Goal: Task Accomplishment & Management: Use online tool/utility

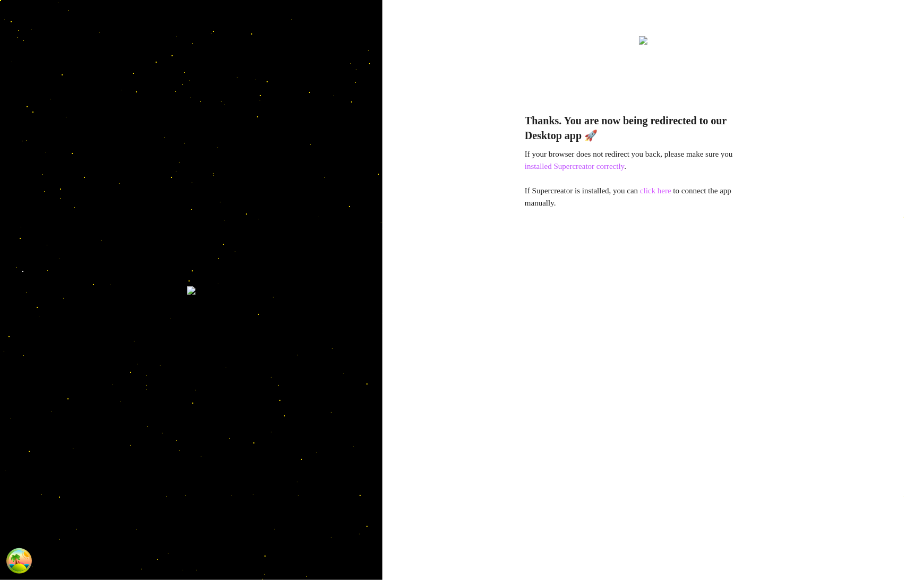
click at [663, 190] on link "click here" at bounding box center [655, 190] width 31 height 8
click at [700, 278] on div "Thanks. You are now being redirected to our Desktop app 🚀 If your browser does …" at bounding box center [643, 331] width 237 height 464
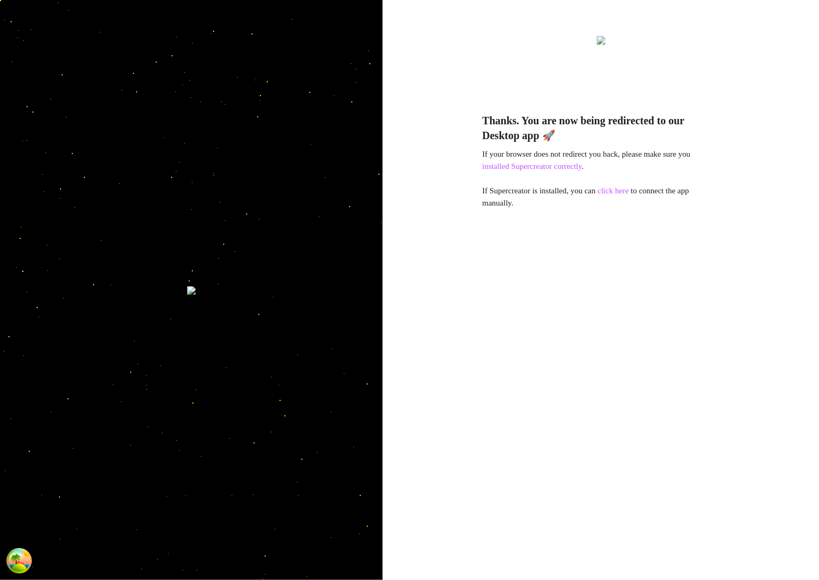
click at [737, 471] on div "Thanks. You are now being redirected to our Desktop app 🚀 If your browser does …" at bounding box center [600, 290] width 436 height 580
click at [625, 195] on link "click here" at bounding box center [613, 190] width 31 height 8
click at [620, 190] on link "click here" at bounding box center [613, 190] width 31 height 8
click at [630, 194] on link "click here" at bounding box center [614, 190] width 33 height 8
click at [616, 192] on link "click here" at bounding box center [614, 190] width 33 height 8
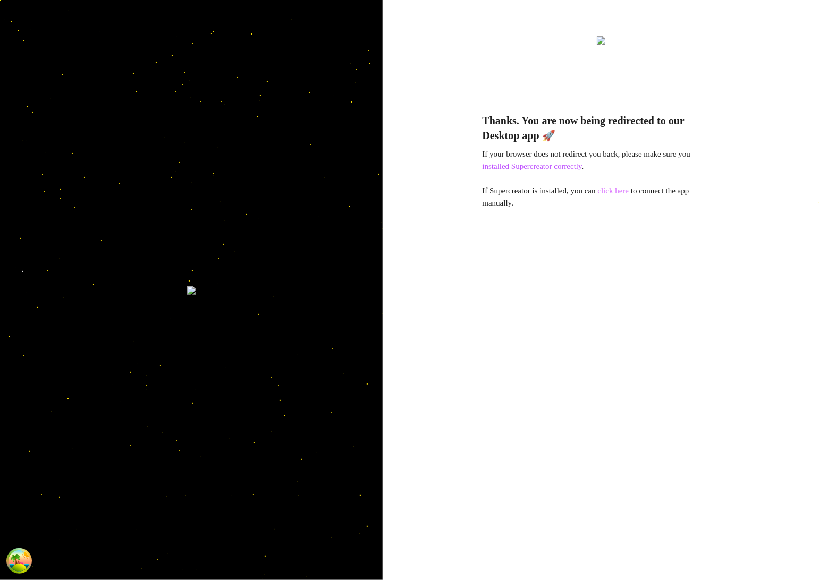
click at [630, 191] on link "click here" at bounding box center [614, 190] width 33 height 8
click at [613, 190] on link "click here" at bounding box center [613, 190] width 31 height 8
drag, startPoint x: 531, startPoint y: 279, endPoint x: 600, endPoint y: 253, distance: 73.3
click at [532, 279] on div "Thanks. You are now being redirected to our Desktop app 🚀 If your browser does …" at bounding box center [600, 331] width 237 height 464
click at [625, 194] on link "click here" at bounding box center [613, 190] width 31 height 8
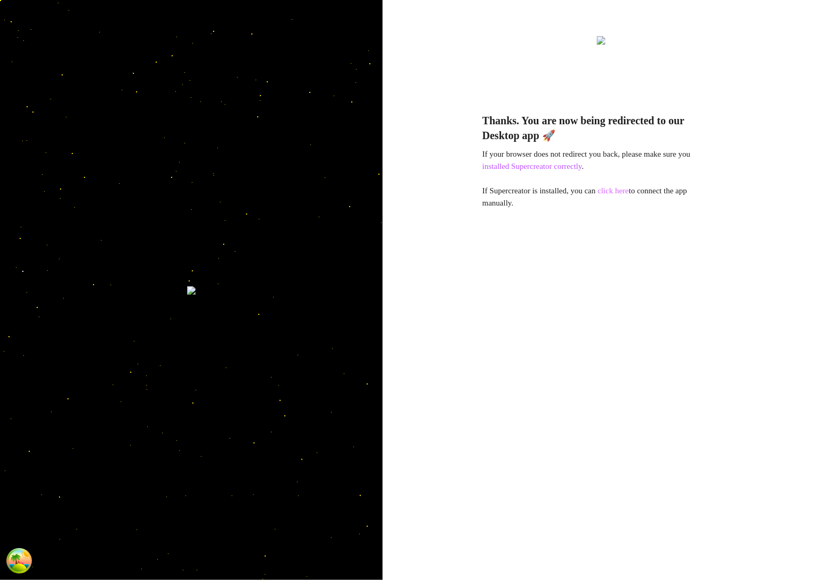
click at [625, 195] on link "click here" at bounding box center [613, 190] width 31 height 8
click at [587, 293] on div "Thanks. You are now being redirected to our Desktop app 🚀 If your browser does …" at bounding box center [600, 331] width 237 height 464
click at [615, 194] on link "click here" at bounding box center [613, 190] width 31 height 8
drag, startPoint x: 634, startPoint y: 190, endPoint x: 655, endPoint y: 200, distance: 23.3
click at [629, 190] on link "click here" at bounding box center [613, 190] width 31 height 8
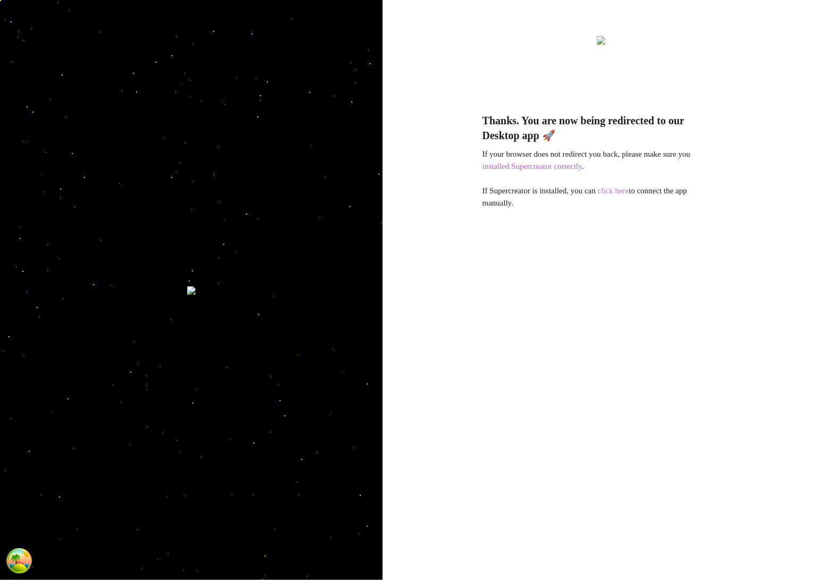
click at [615, 188] on link "click here" at bounding box center [613, 190] width 31 height 8
click at [625, 190] on link "click here" at bounding box center [613, 190] width 31 height 8
click at [629, 194] on link "click here" at bounding box center [613, 190] width 31 height 8
click at [619, 192] on link "click here" at bounding box center [613, 190] width 31 height 8
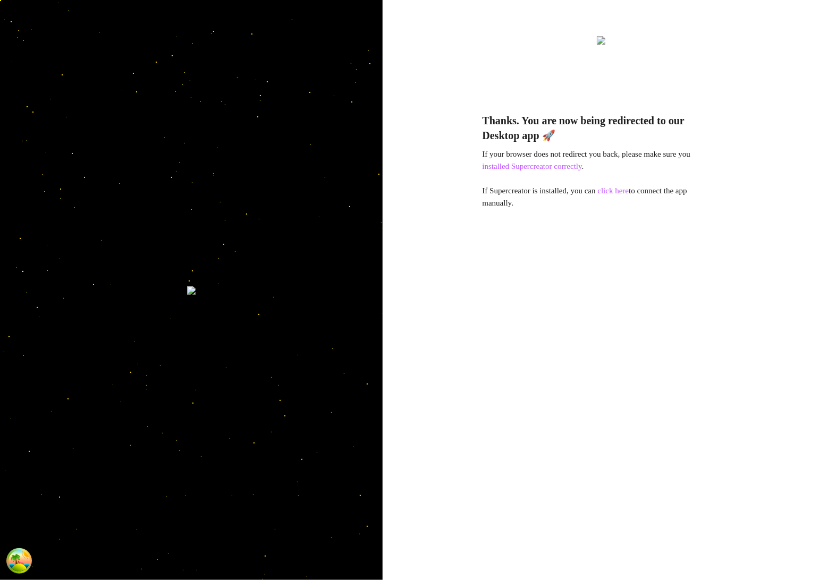
click at [607, 190] on link "click here" at bounding box center [613, 190] width 31 height 8
click at [612, 190] on link "click here" at bounding box center [613, 190] width 31 height 8
click at [629, 188] on link "click here" at bounding box center [613, 190] width 31 height 8
click at [697, 272] on div "Thanks. You are now being redirected to our Desktop app 🚀 If your browser does …" at bounding box center [600, 331] width 237 height 464
